Goal: Information Seeking & Learning: Learn about a topic

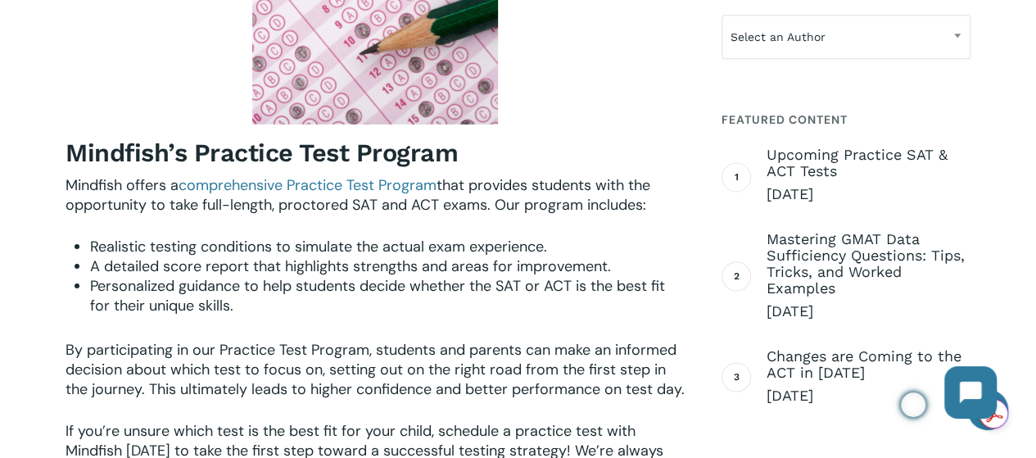
scroll to position [2519, 0]
click at [363, 194] on span "comprehensive Practice Test Program" at bounding box center [307, 184] width 258 height 20
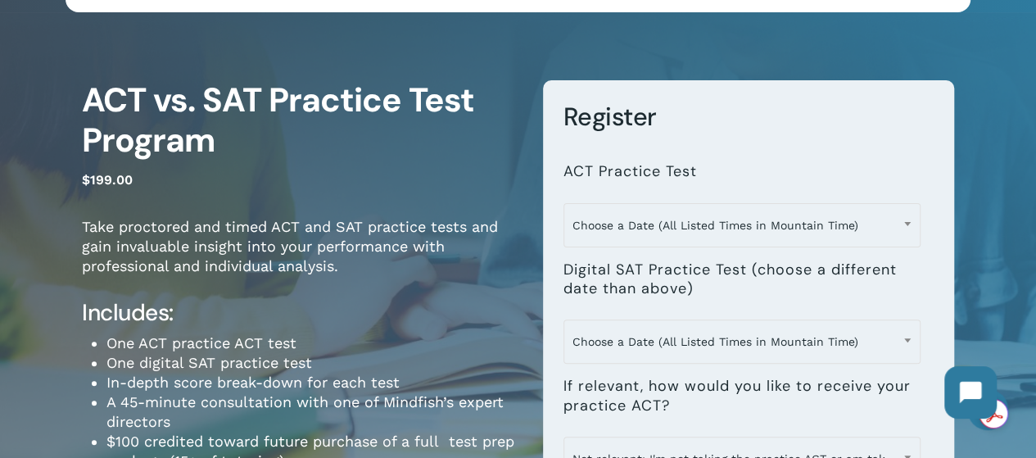
scroll to position [70, 0]
